Goal: Task Accomplishment & Management: Complete application form

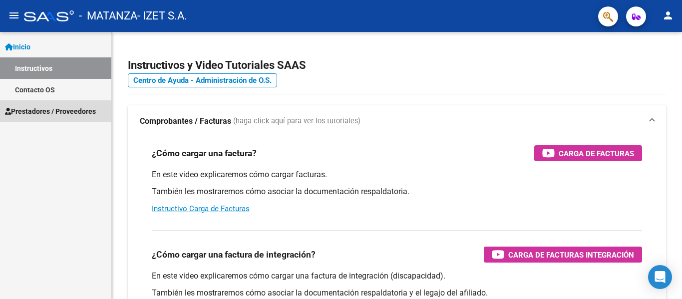
click at [41, 107] on span "Prestadores / Proveedores" at bounding box center [50, 111] width 91 height 11
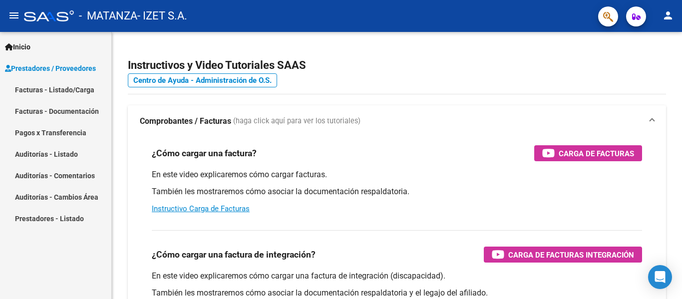
click at [56, 85] on link "Facturas - Listado/Carga" at bounding box center [55, 89] width 111 height 21
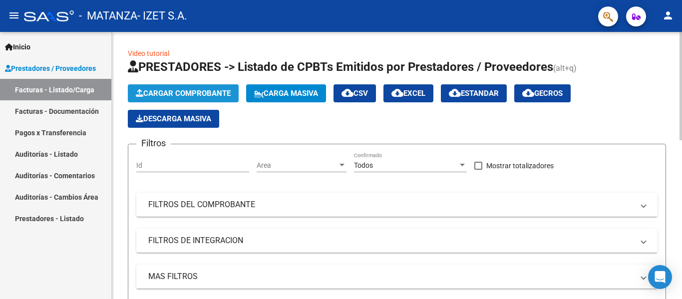
click at [190, 94] on span "Cargar Comprobante" at bounding box center [183, 93] width 95 height 9
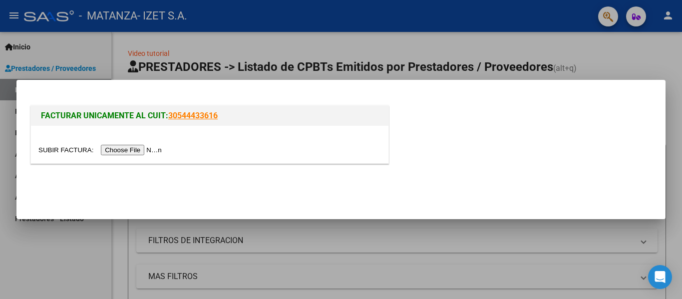
click at [135, 148] on input "file" at bounding box center [101, 150] width 126 height 10
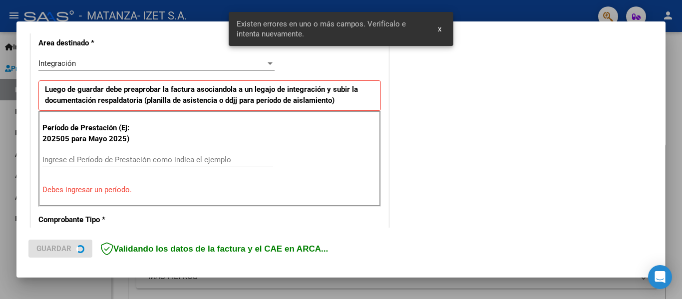
scroll to position [281, 0]
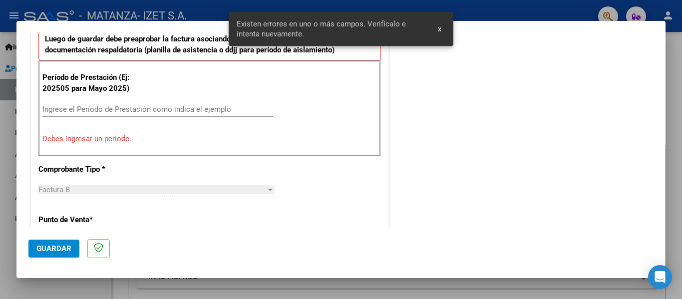
click at [85, 108] on input "Ingrese el Período de Prestación como indica el ejemplo" at bounding box center [157, 109] width 231 height 9
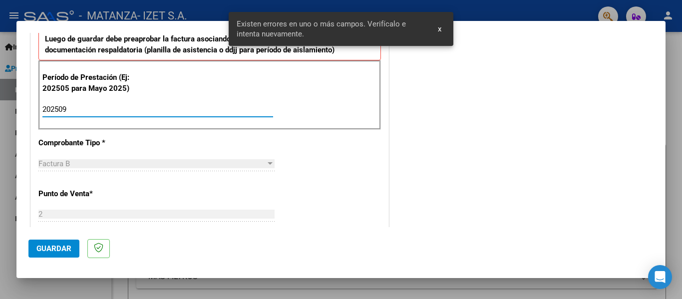
type input "202509"
click at [48, 247] on span "Guardar" at bounding box center [53, 248] width 35 height 9
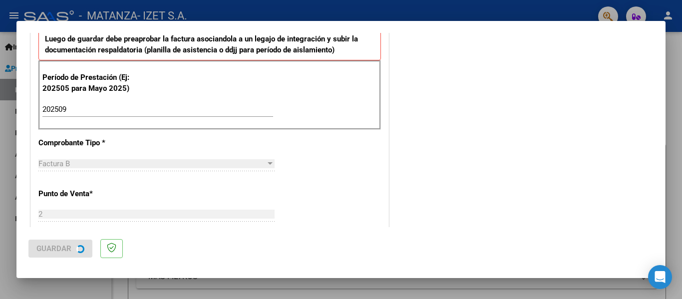
scroll to position [0, 0]
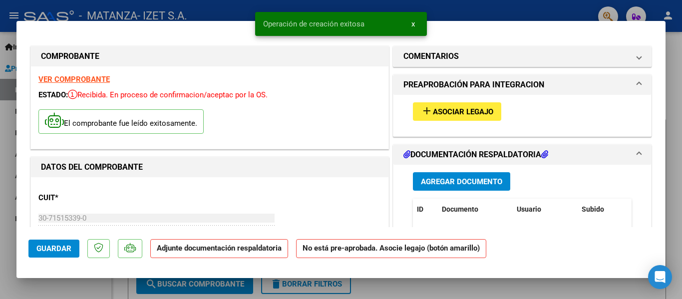
click at [441, 110] on span "Asociar Legajo" at bounding box center [463, 111] width 60 height 9
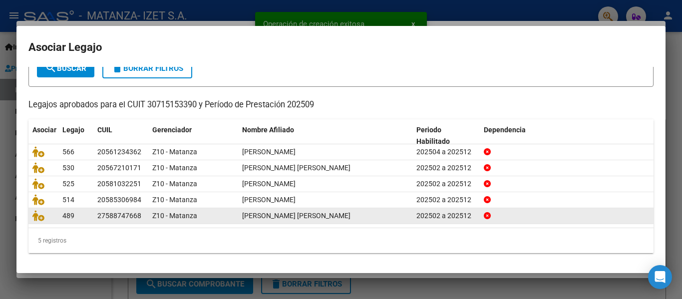
scroll to position [68, 0]
click at [32, 215] on icon at bounding box center [38, 215] width 12 height 11
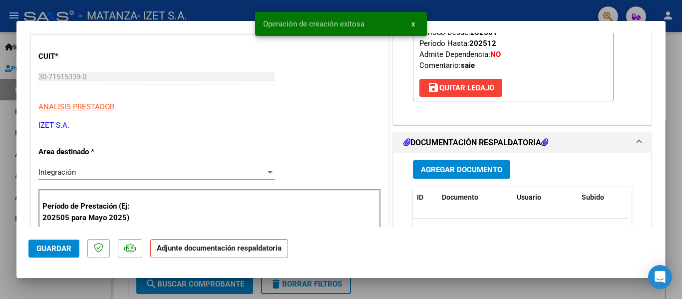
scroll to position [150, 0]
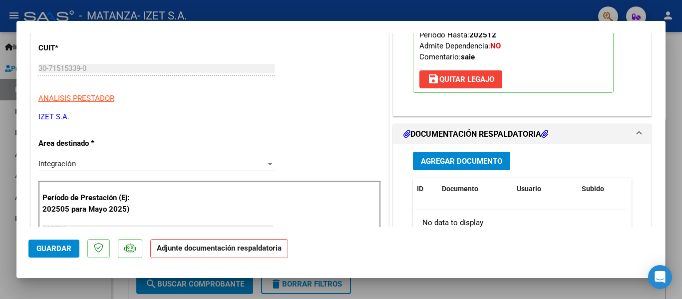
click at [456, 161] on span "Agregar Documento" at bounding box center [461, 161] width 81 height 9
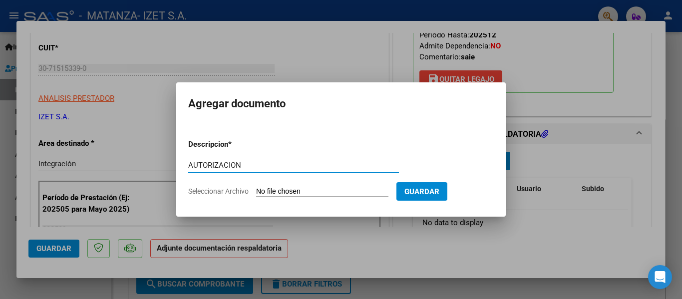
type input "AUTORIZACION"
click at [314, 189] on input "Seleccionar Archivo" at bounding box center [322, 191] width 132 height 9
type input "C:\fakepath\PAZ [PERSON_NAME] - Autorizacion febrero-diciembre 2025.pdf"
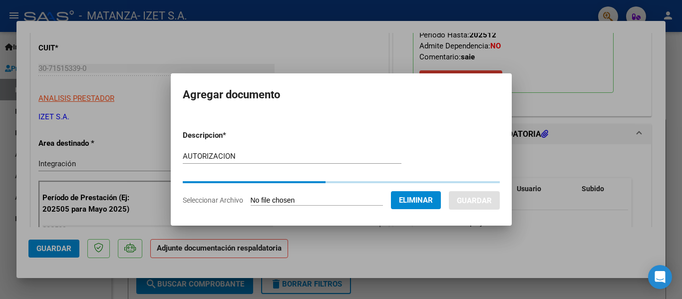
click at [176, 49] on div at bounding box center [341, 149] width 682 height 299
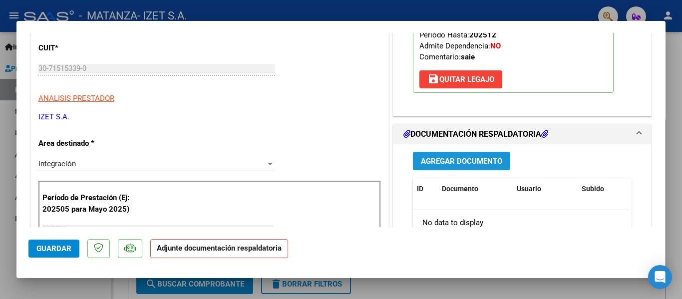
click at [464, 157] on span "Agregar Documento" at bounding box center [461, 161] width 81 height 9
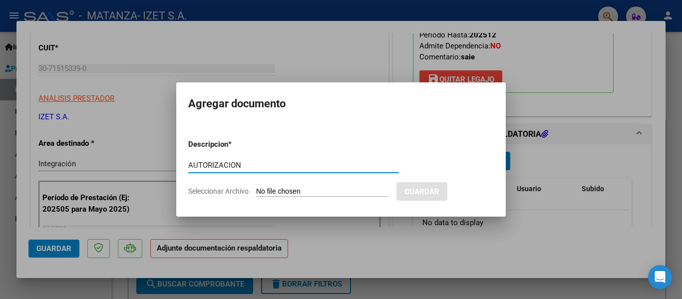
type input "AUTORIZACION"
click at [308, 192] on input "Seleccionar Archivo" at bounding box center [322, 191] width 132 height 9
type input "C:\fakepath\PAZ [PERSON_NAME] - Autorizacion febrero-diciembre 2025.pdf"
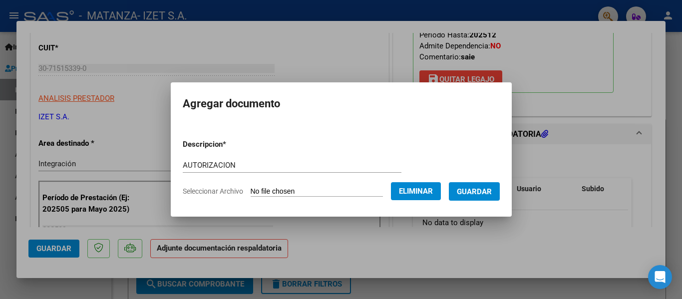
click at [473, 185] on button "Guardar" at bounding box center [474, 191] width 51 height 18
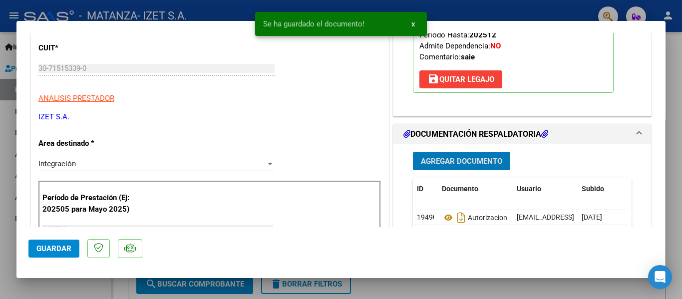
click at [455, 158] on span "Agregar Documento" at bounding box center [461, 161] width 81 height 9
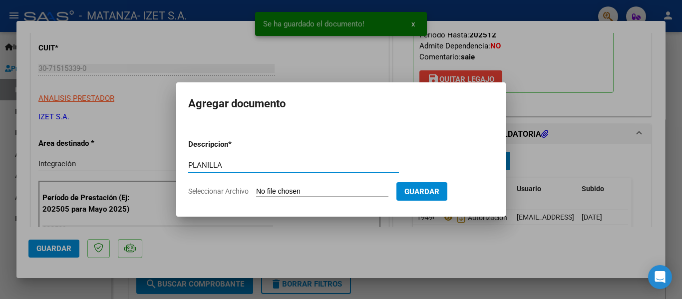
type input "PLANILLA"
click at [303, 191] on input "Seleccionar Archivo" at bounding box center [322, 191] width 132 height 9
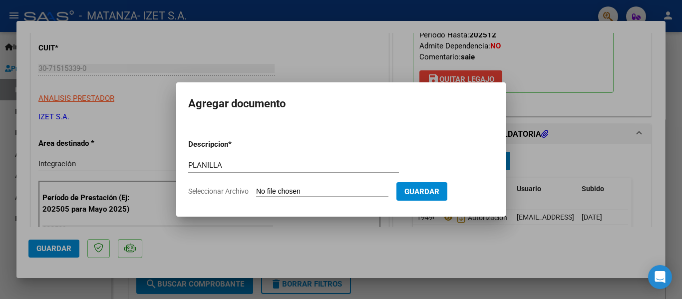
type input "C:\fakepath\PAZ PLANILLA SEPTIEMBRE.jpeg"
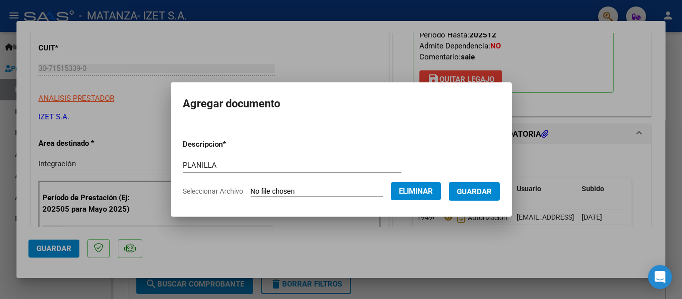
click at [474, 189] on span "Guardar" at bounding box center [474, 191] width 35 height 9
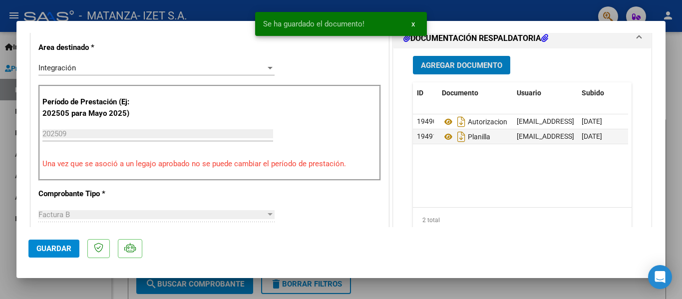
scroll to position [250, 0]
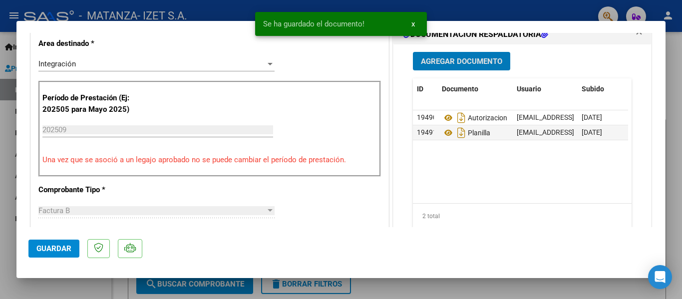
click at [54, 248] on span "Guardar" at bounding box center [53, 248] width 35 height 9
click at [62, 292] on div at bounding box center [341, 149] width 682 height 299
type input "$ 0,00"
